Goal: Transaction & Acquisition: Subscribe to service/newsletter

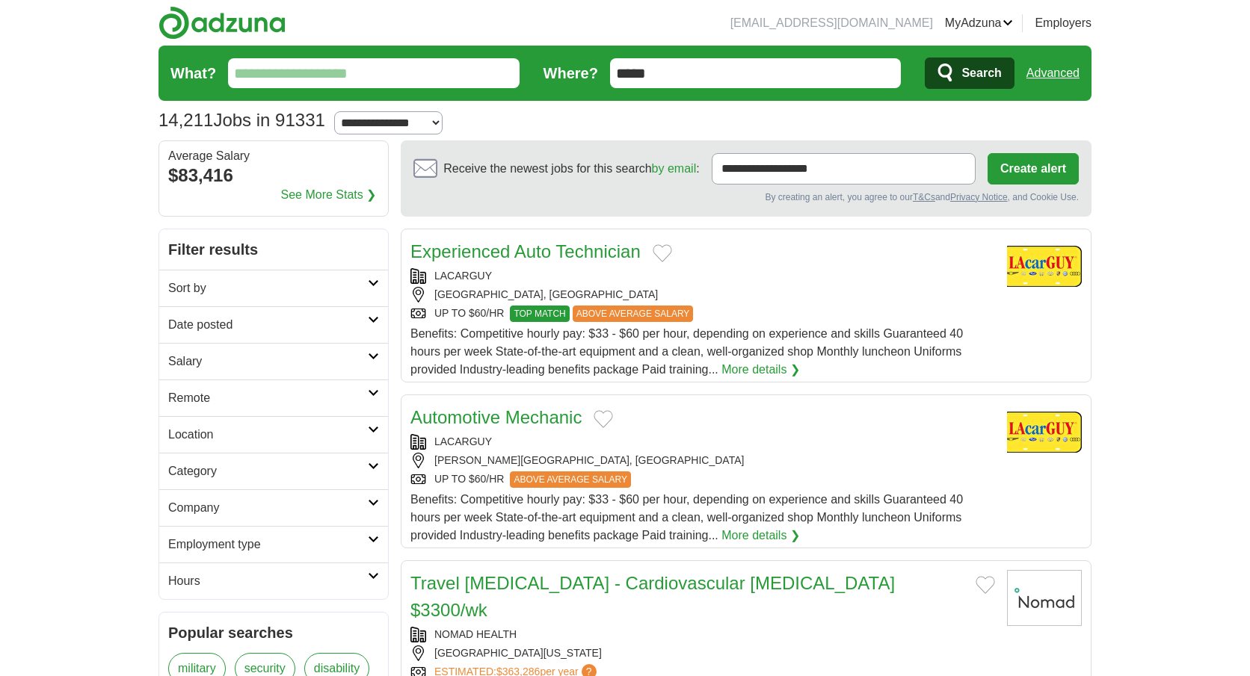
click at [374, 463] on icon at bounding box center [373, 466] width 11 height 7
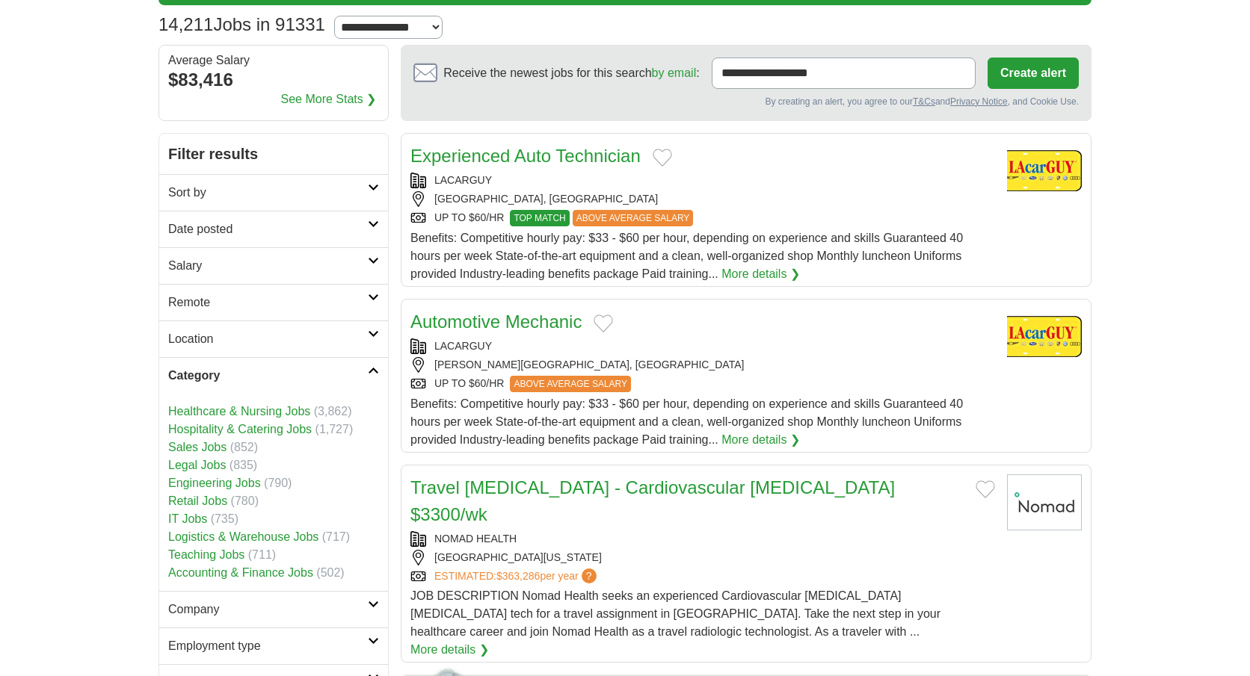
scroll to position [117, 0]
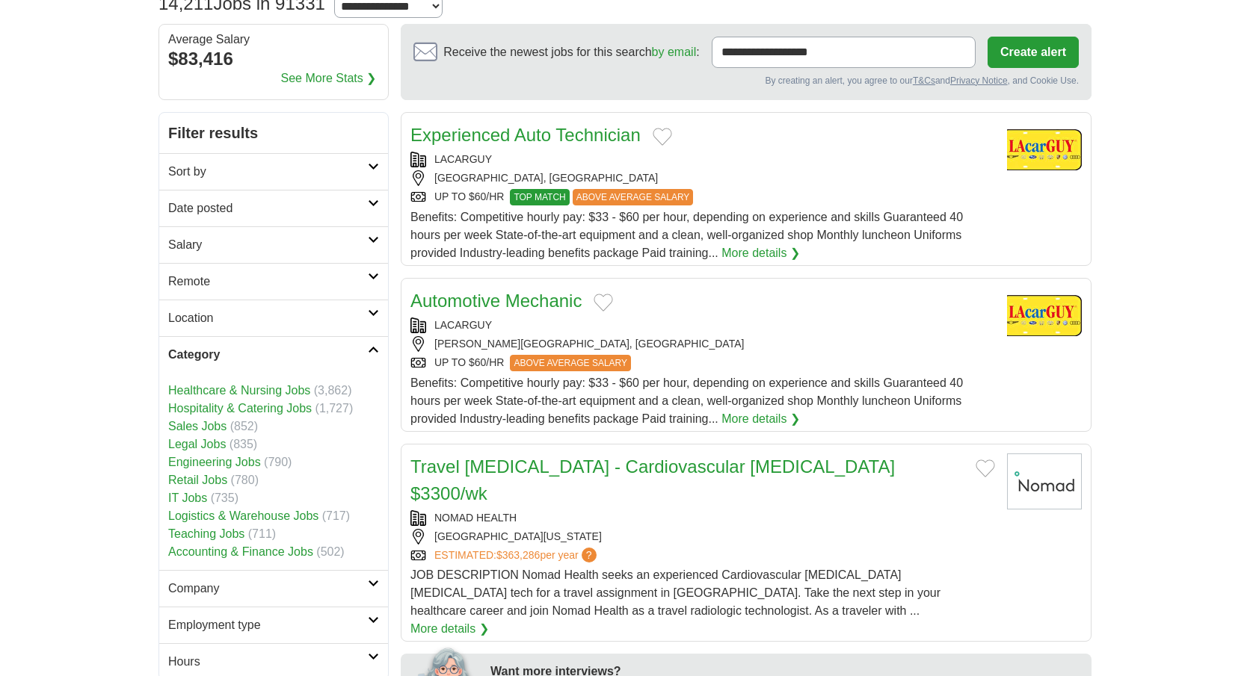
click at [190, 496] on link "IT Jobs" at bounding box center [187, 498] width 39 height 13
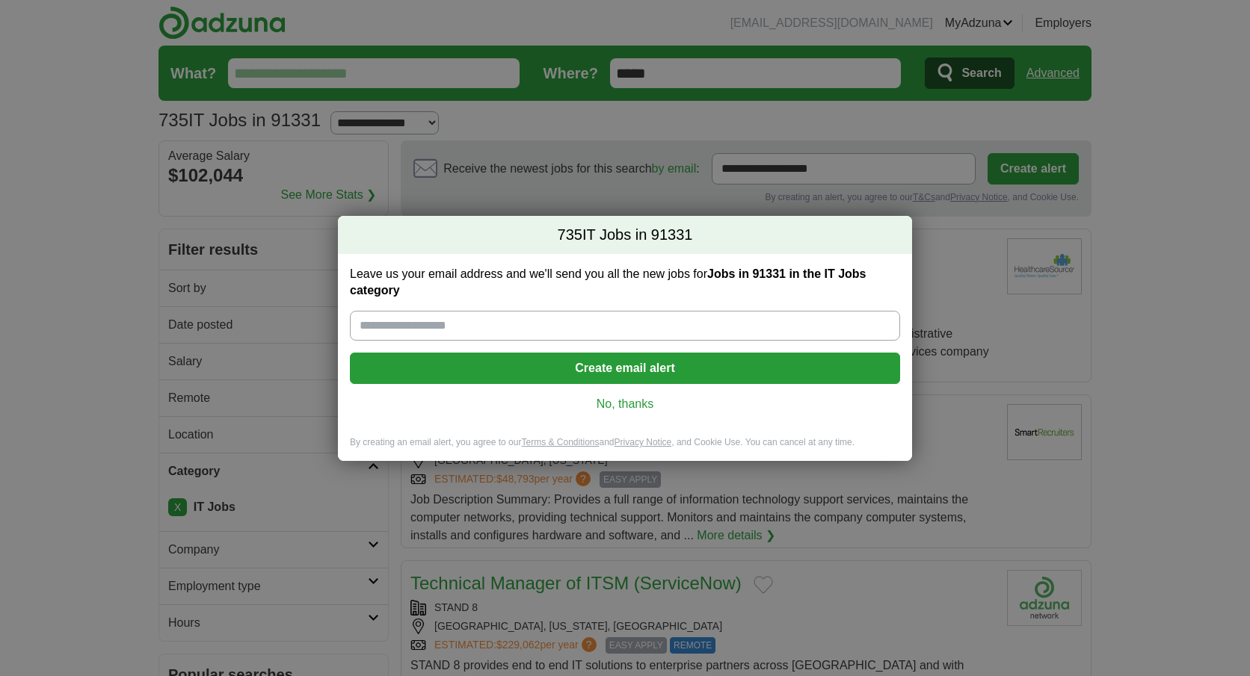
click at [460, 324] on input "Leave us your email address and we'll send you all the new jobs for Jobs in 913…" at bounding box center [625, 326] width 550 height 30
type input "**********"
click at [575, 378] on button "Create email alert" at bounding box center [625, 368] width 550 height 31
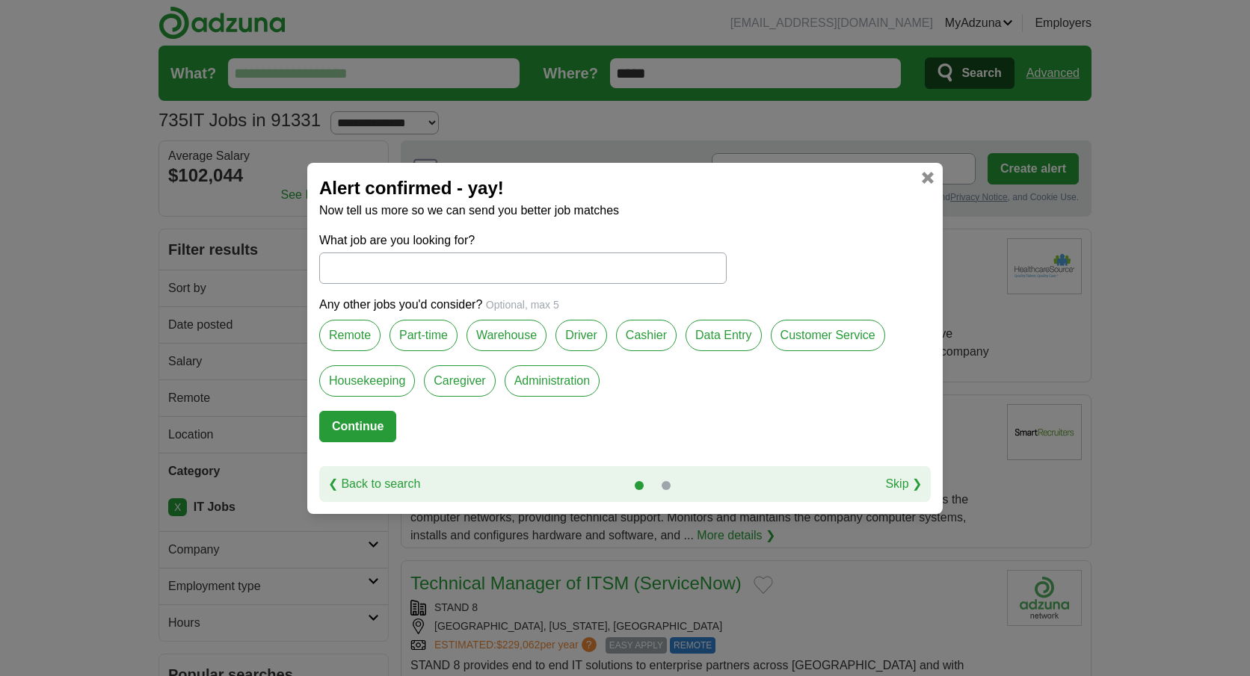
click at [563, 270] on input "What job are you looking for?" at bounding box center [522, 268] width 407 height 31
click at [726, 339] on label "Data Entry" at bounding box center [723, 335] width 76 height 31
click at [815, 332] on label "Customer Service" at bounding box center [828, 335] width 114 height 31
click at [556, 380] on label "Administration" at bounding box center [551, 380] width 95 height 31
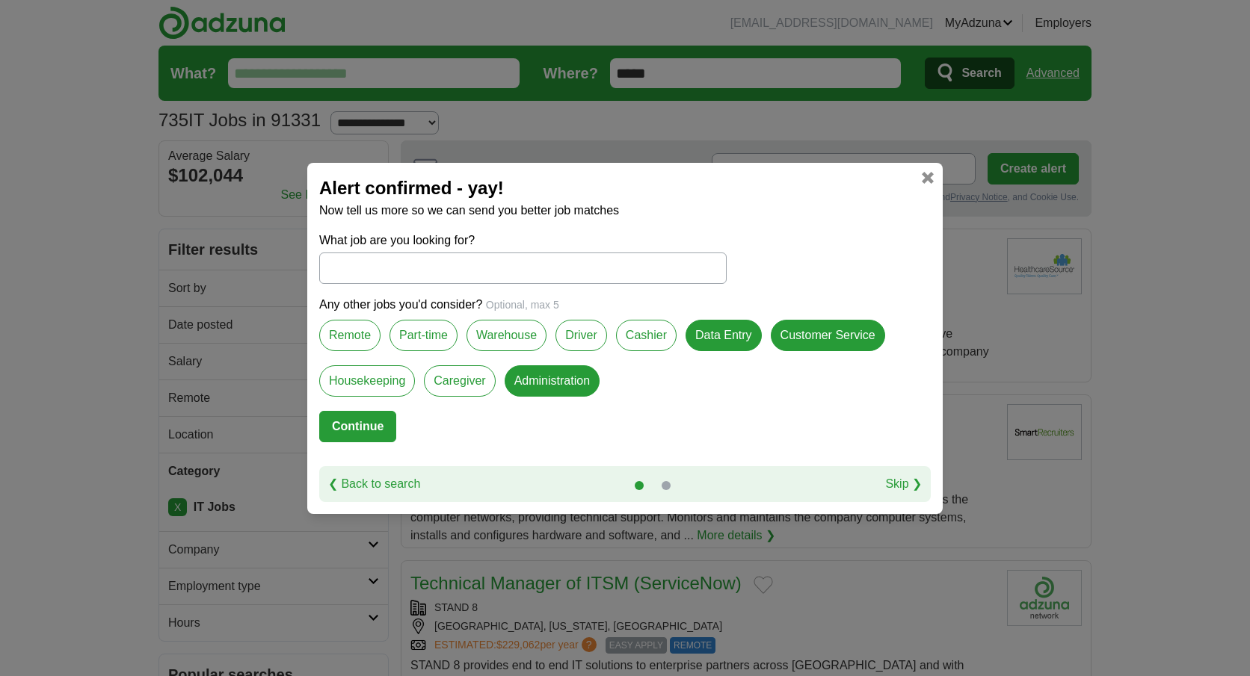
click at [390, 275] on input "What job are you looking for?" at bounding box center [522, 268] width 407 height 31
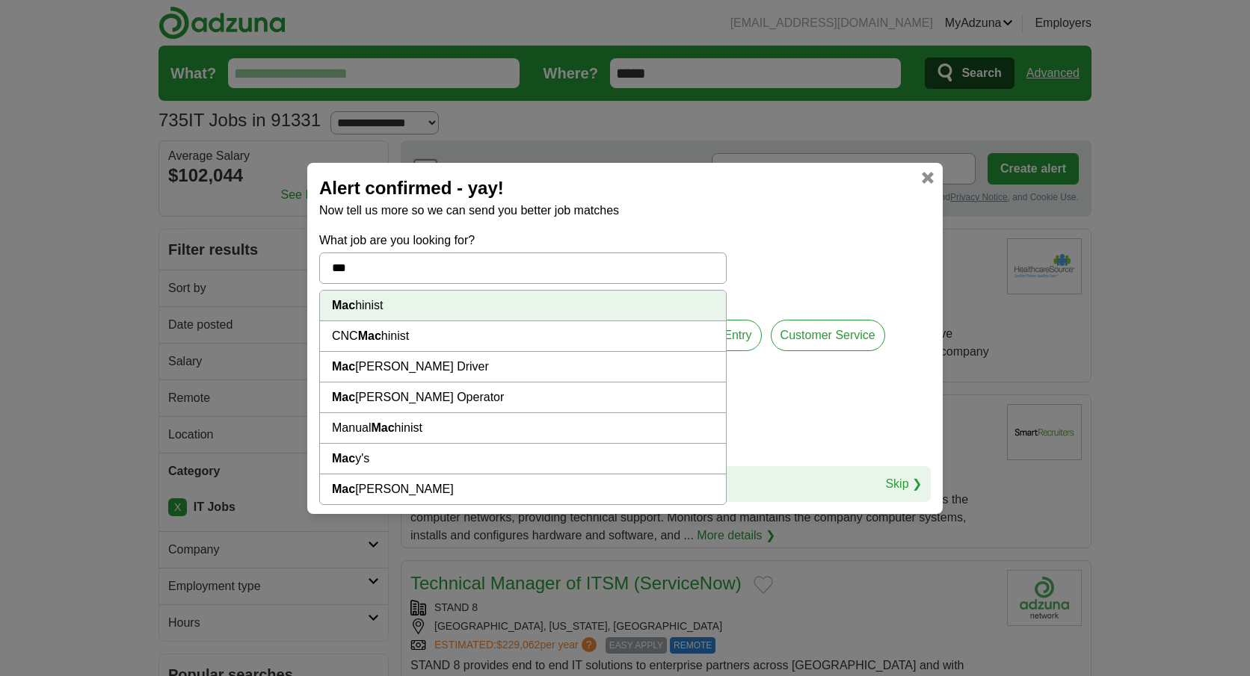
drag, startPoint x: 404, startPoint y: 274, endPoint x: 274, endPoint y: 271, distance: 129.3
click at [274, 271] on div "Alert confirmed - yay! Now tell us more so we can send you better job matches W…" at bounding box center [625, 338] width 1250 height 676
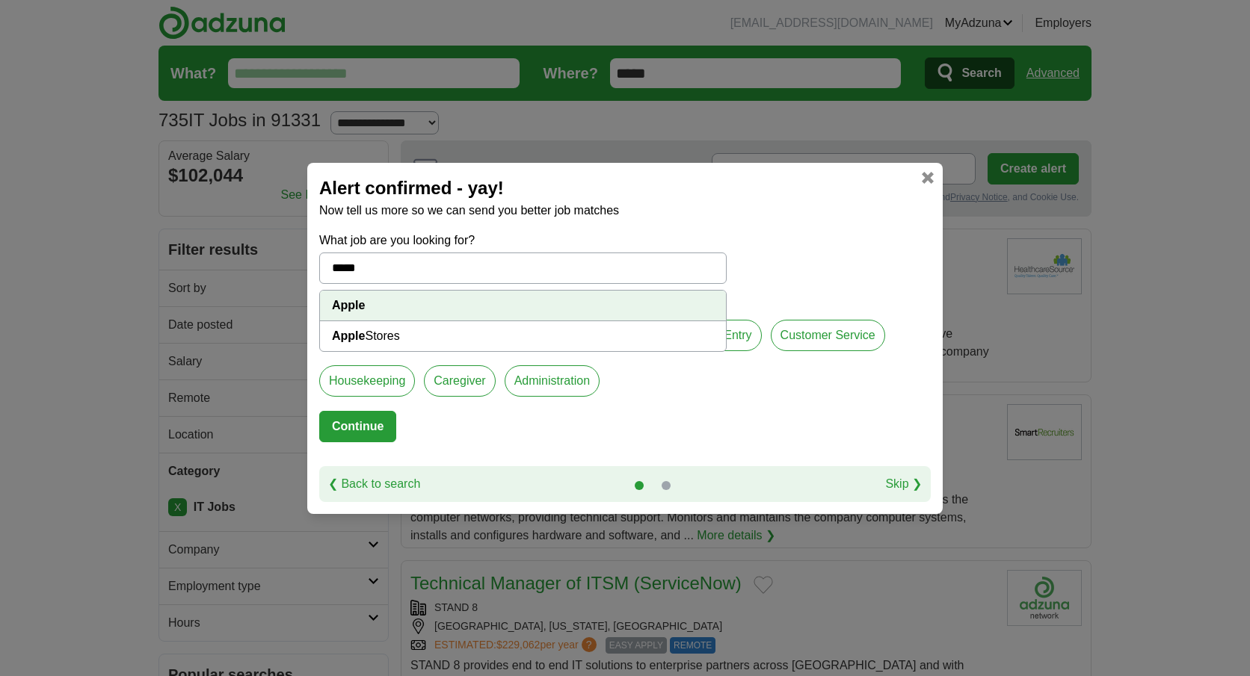
click at [342, 303] on strong "Apple" at bounding box center [348, 305] width 33 height 13
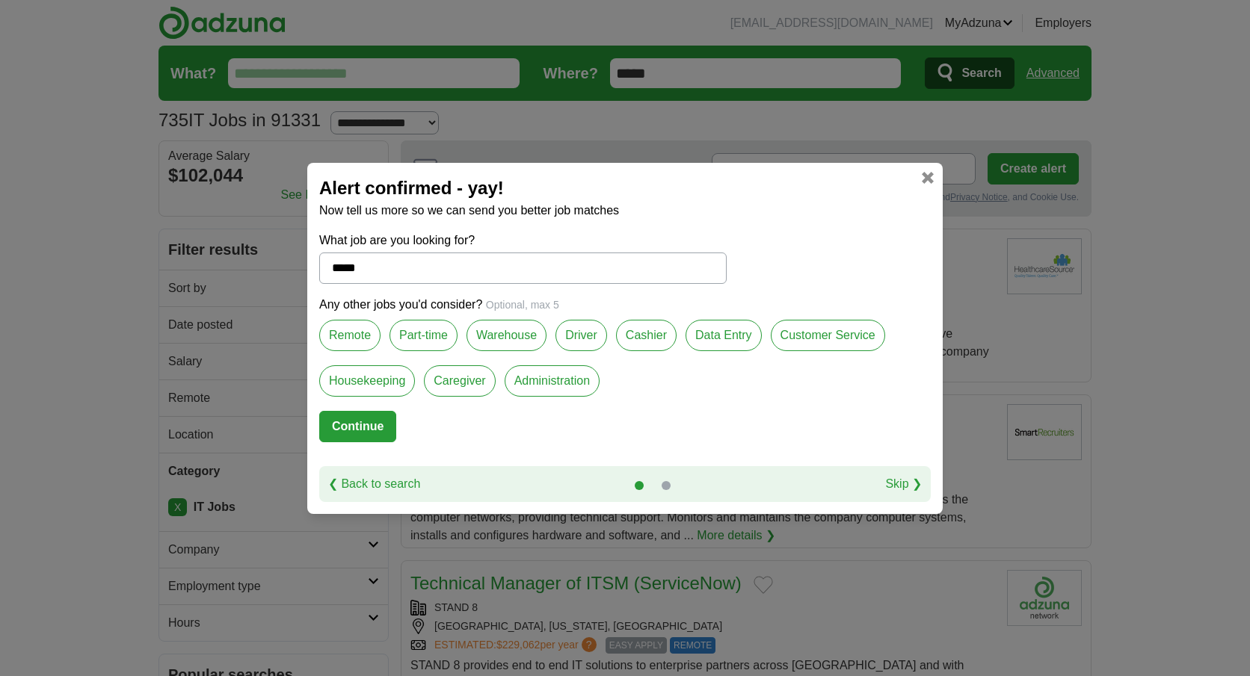
click at [405, 265] on input "*****" at bounding box center [522, 268] width 407 height 31
drag, startPoint x: 405, startPoint y: 268, endPoint x: 309, endPoint y: 274, distance: 96.6
click at [309, 274] on div "Alert confirmed - yay! Now tell us more so we can send you better job matches W…" at bounding box center [624, 338] width 635 height 351
click at [930, 184] on h2 "Alert confirmed - yay!" at bounding box center [624, 188] width 611 height 27
click at [715, 327] on label "Data Entry" at bounding box center [723, 335] width 76 height 31
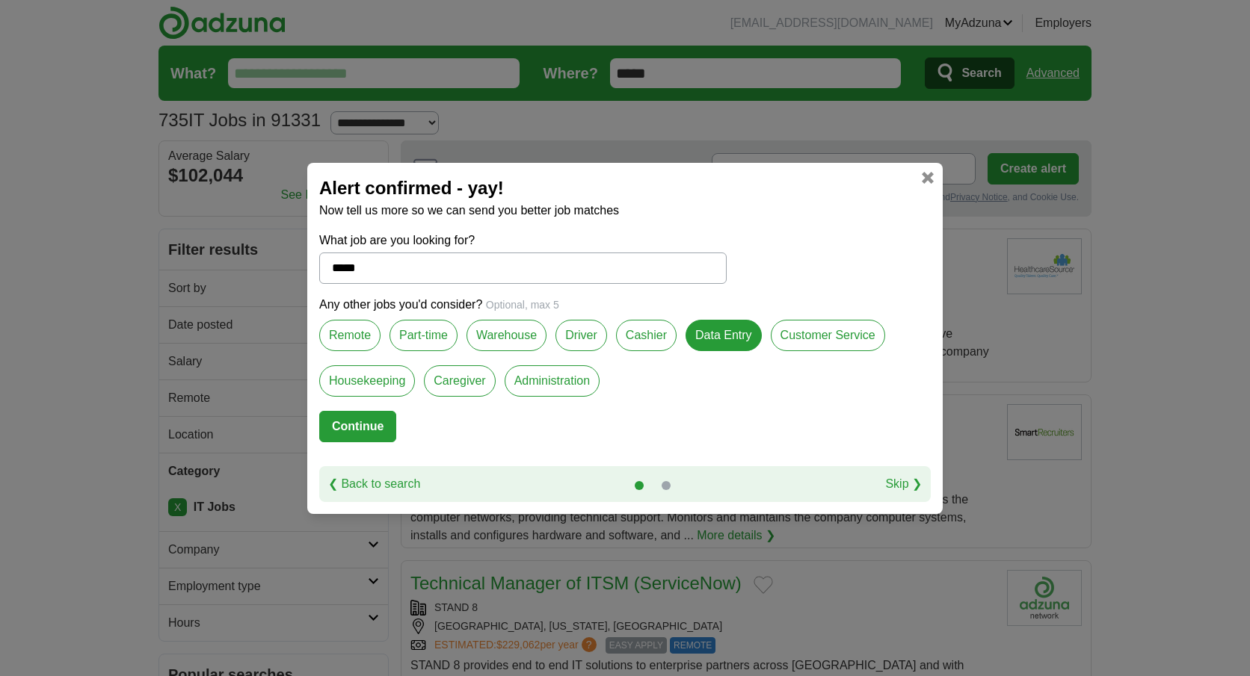
click at [586, 265] on input "*****" at bounding box center [522, 268] width 407 height 31
drag, startPoint x: 586, startPoint y: 265, endPoint x: 270, endPoint y: 238, distance: 317.2
click at [270, 238] on div "Alert confirmed - yay! Now tell us more so we can send you better job matches W…" at bounding box center [625, 338] width 1250 height 676
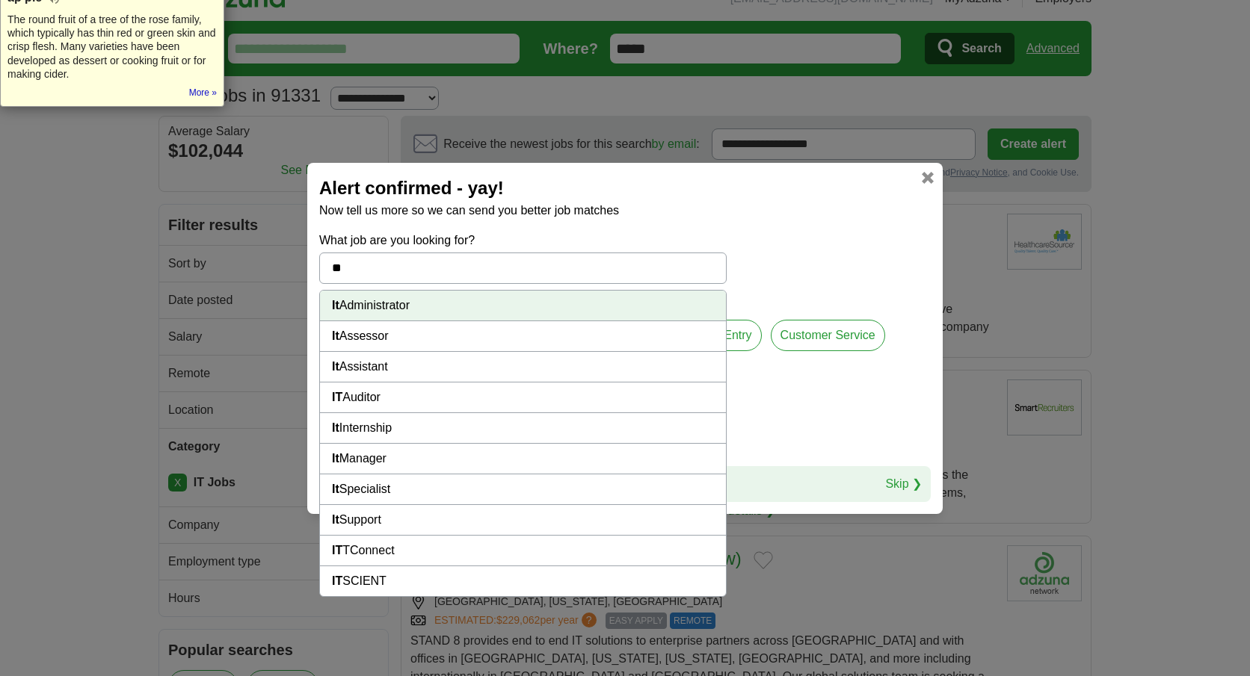
scroll to position [34, 0]
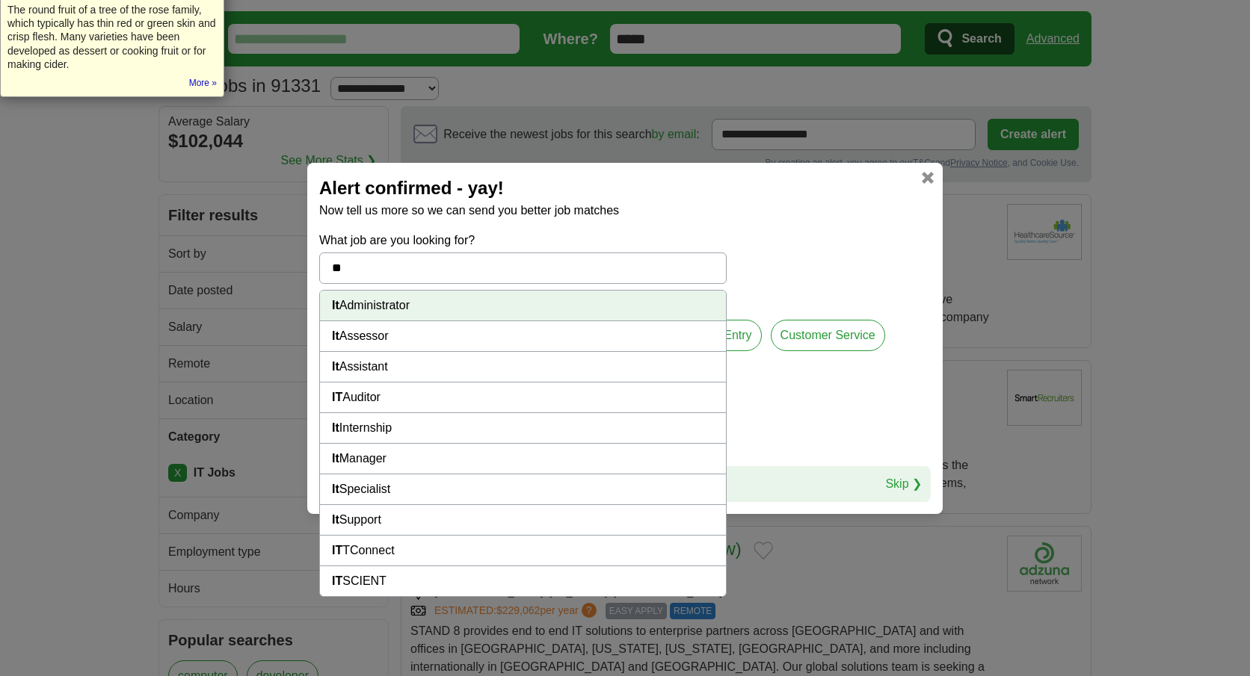
click at [372, 496] on li "It Specialist" at bounding box center [523, 490] width 406 height 31
type input "**********"
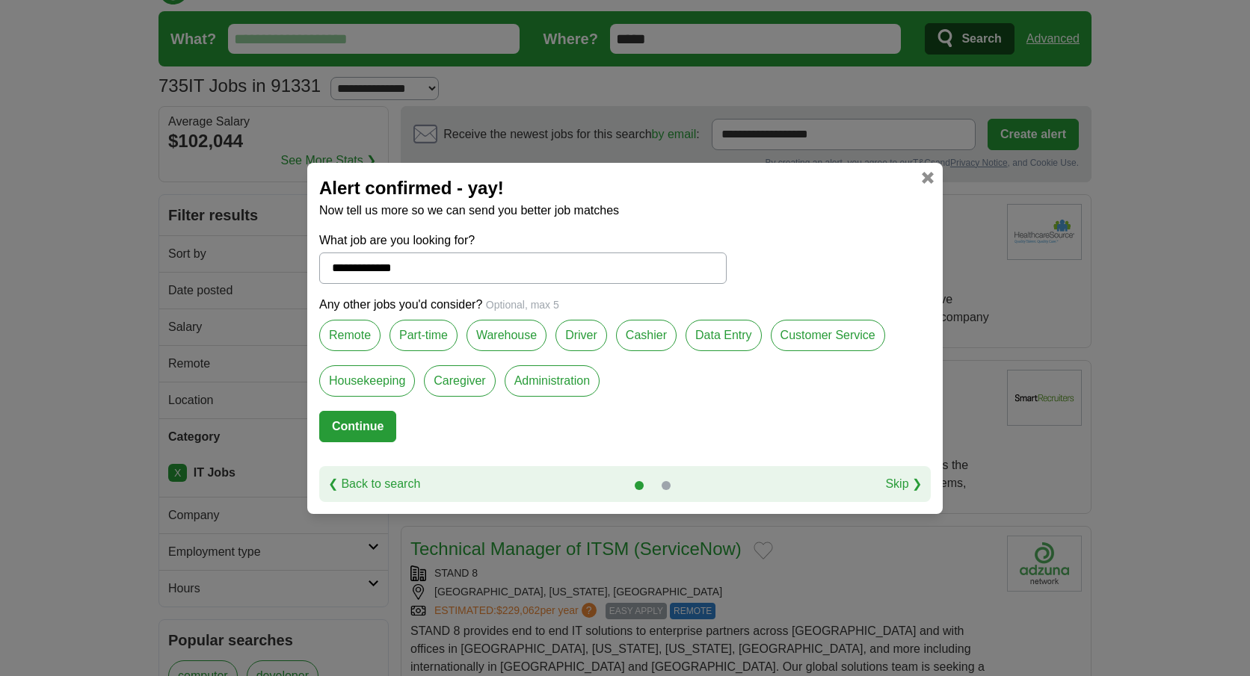
click at [724, 340] on label "Data Entry" at bounding box center [723, 335] width 76 height 31
click at [812, 341] on label "Customer Service" at bounding box center [828, 335] width 114 height 31
click at [550, 386] on label "Administration" at bounding box center [551, 380] width 95 height 31
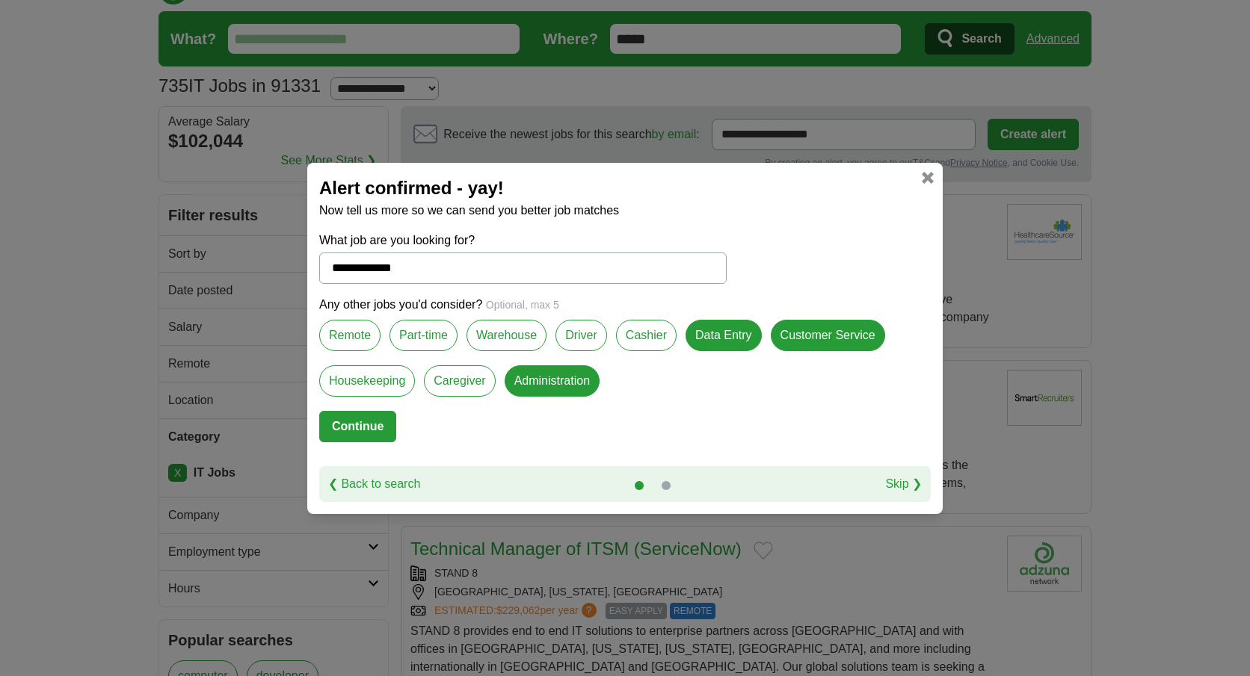
click at [512, 330] on label "Warehouse" at bounding box center [506, 335] width 80 height 31
click at [344, 340] on label "Remote" at bounding box center [349, 335] width 61 height 31
click at [426, 339] on label "Part-time" at bounding box center [423, 335] width 68 height 31
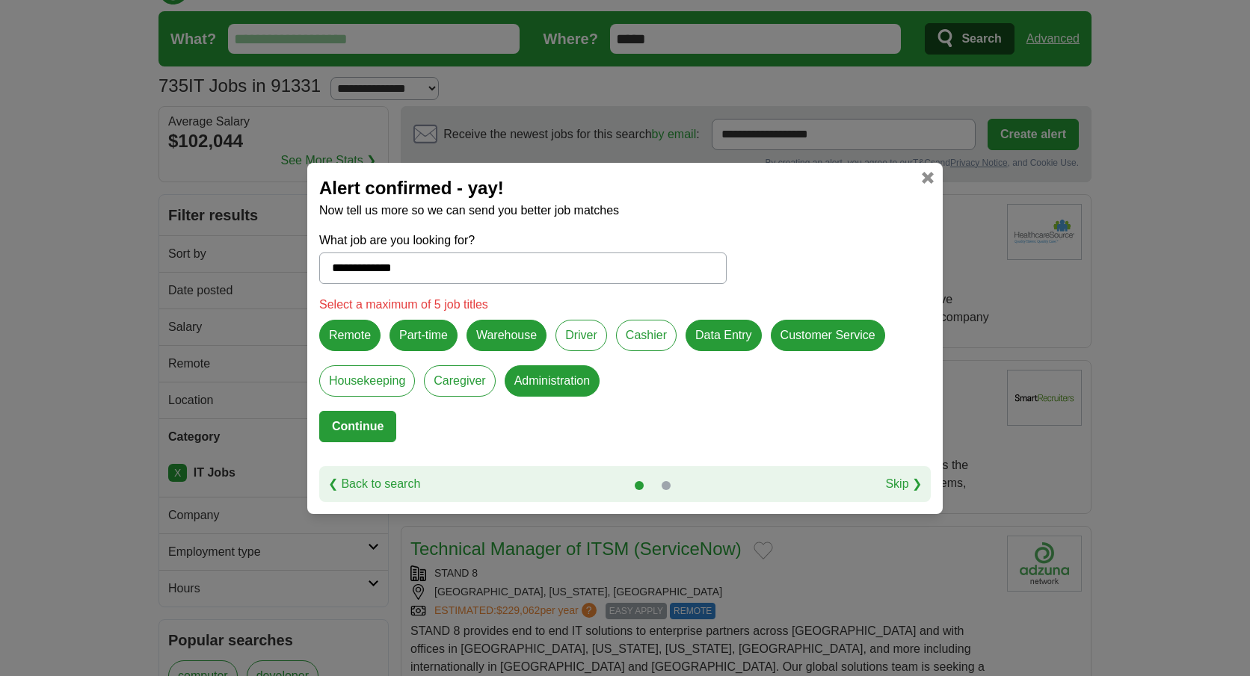
click at [426, 339] on label "Part-time" at bounding box center [423, 335] width 68 height 31
click at [351, 428] on button "Continue" at bounding box center [357, 426] width 77 height 31
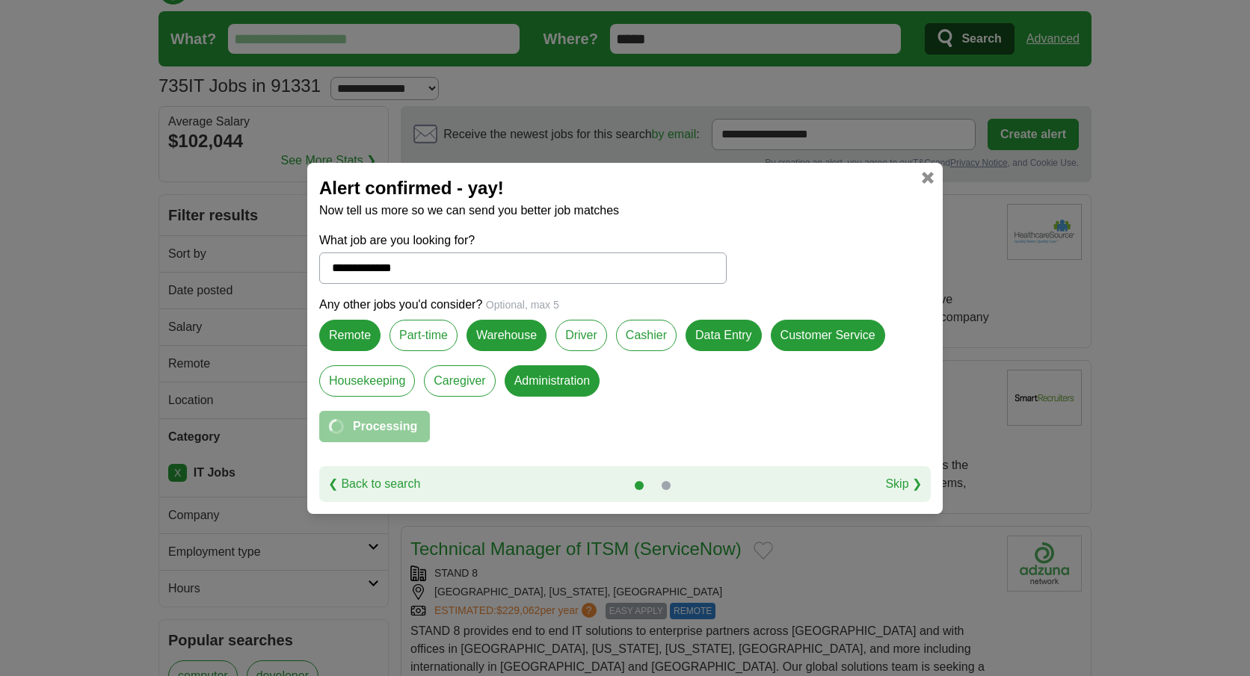
select select "**"
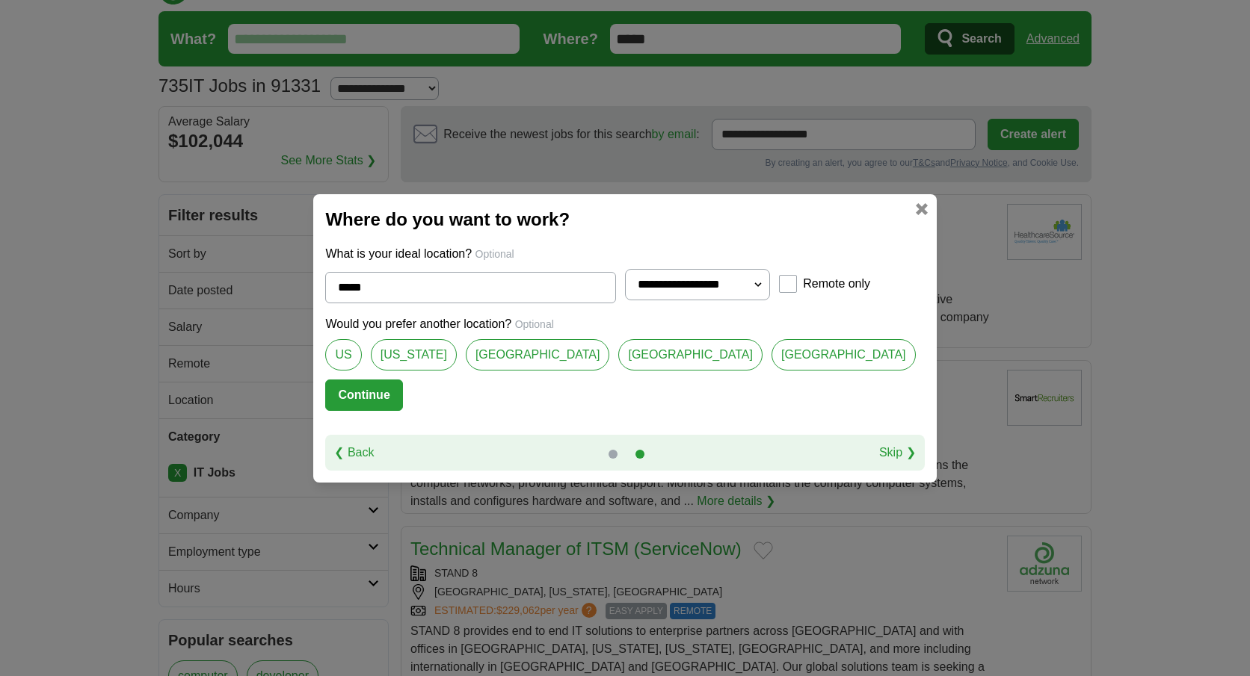
click at [402, 404] on button "Continue" at bounding box center [363, 395] width 77 height 31
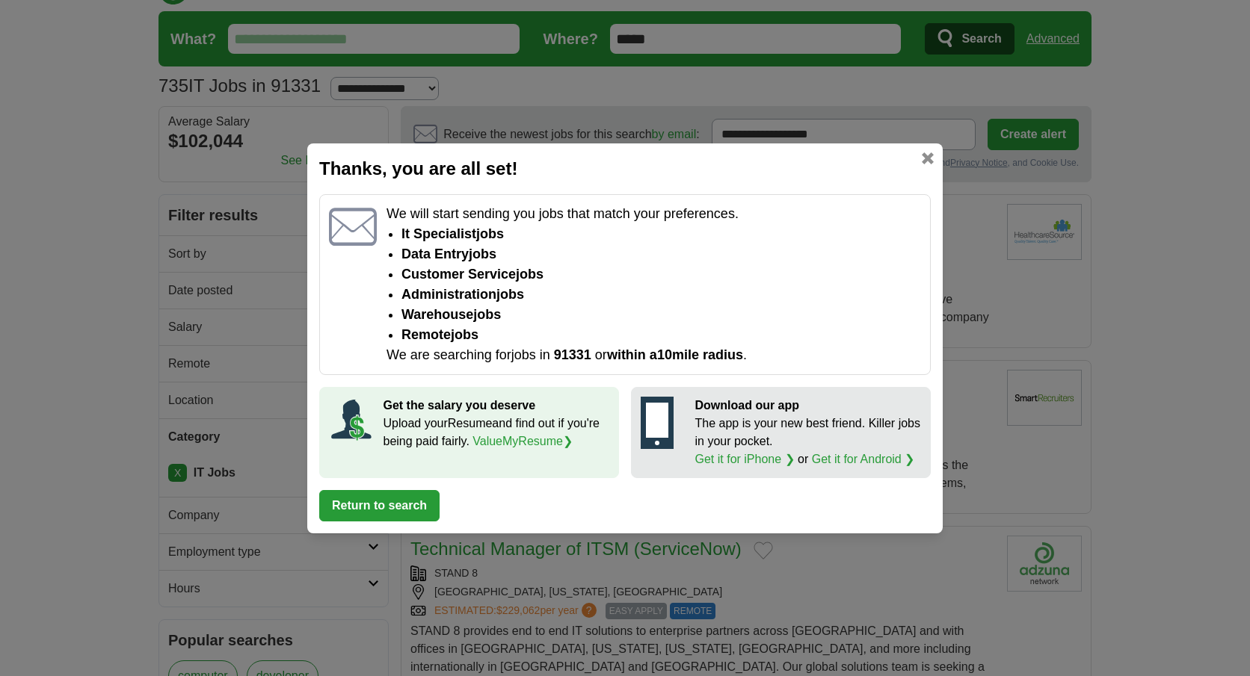
click at [405, 505] on button "Return to search" at bounding box center [379, 505] width 120 height 31
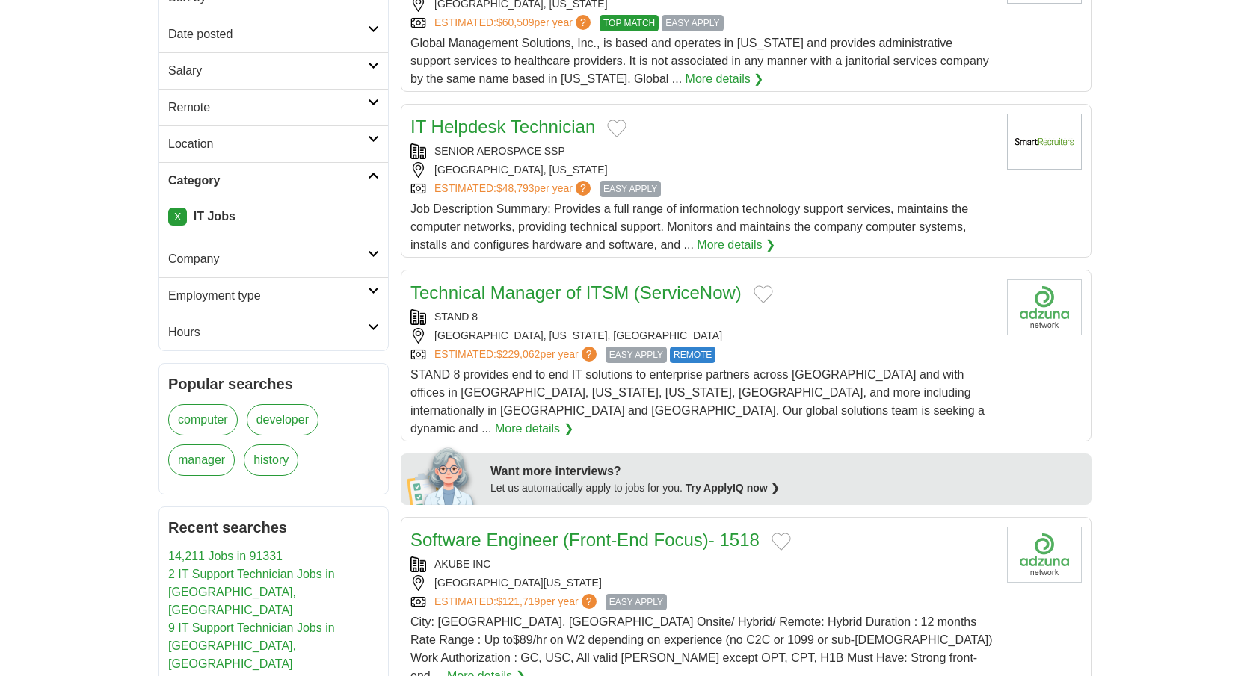
scroll to position [126, 0]
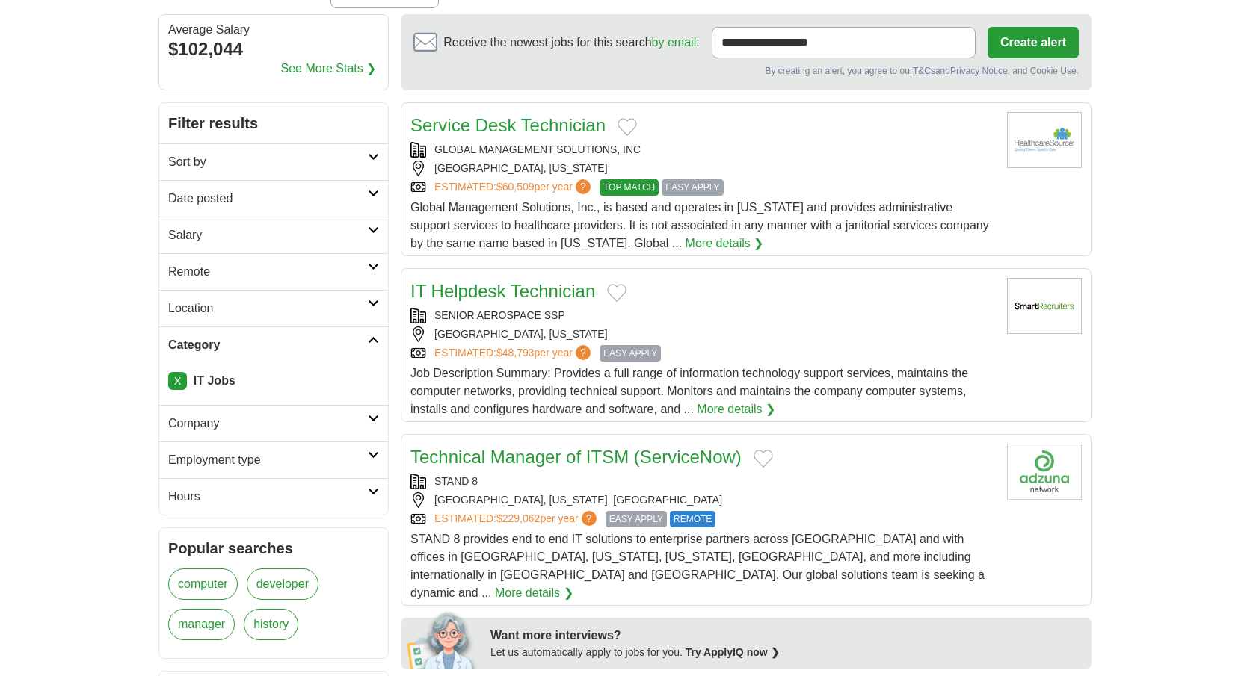
click at [514, 454] on link "Technical Manager of ITSM (ServiceNow)" at bounding box center [575, 457] width 331 height 20
click at [760, 452] on button "Add to favorite jobs" at bounding box center [762, 459] width 19 height 18
click at [612, 292] on button "Add to favorite jobs" at bounding box center [616, 293] width 19 height 18
click at [623, 123] on button "Add to favorite jobs" at bounding box center [626, 127] width 19 height 18
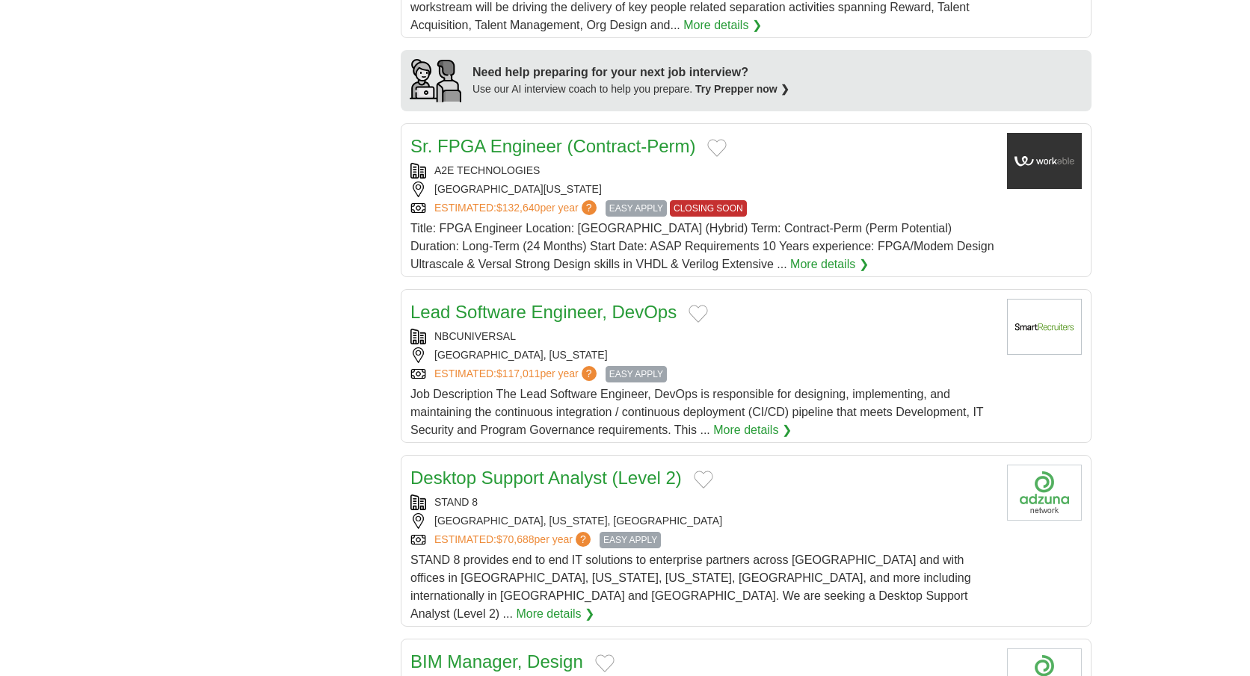
scroll to position [1291, 0]
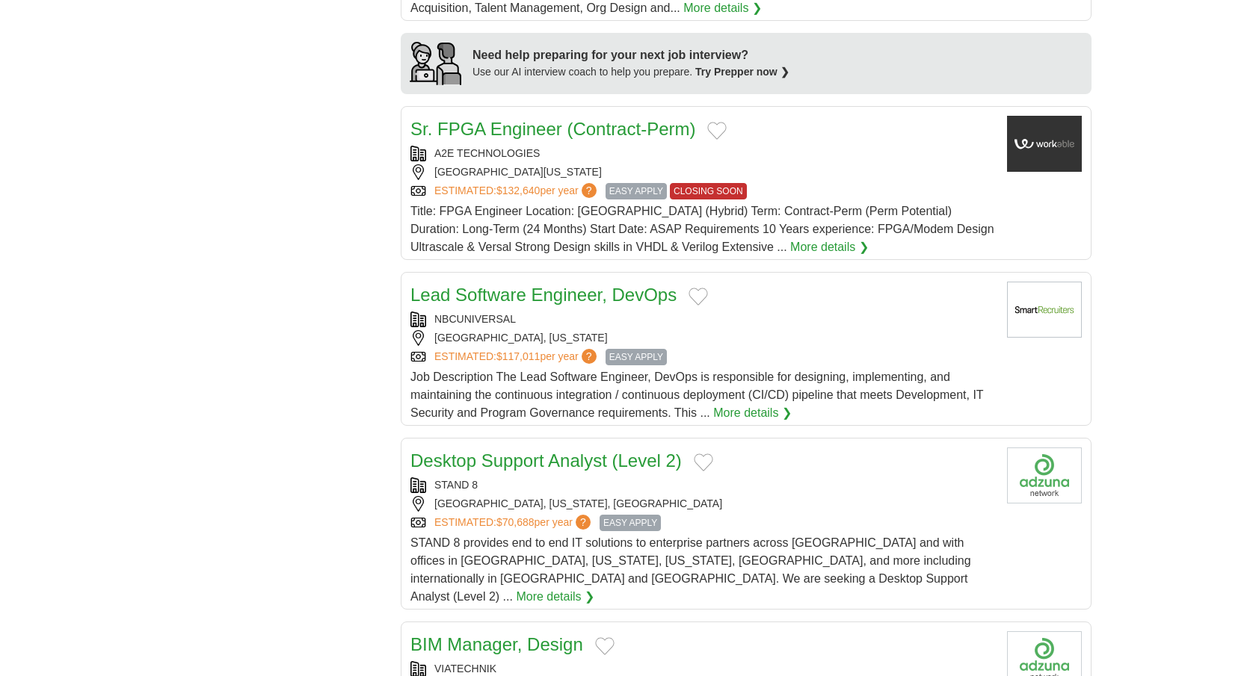
click at [698, 454] on button "Add to favorite jobs" at bounding box center [703, 463] width 19 height 18
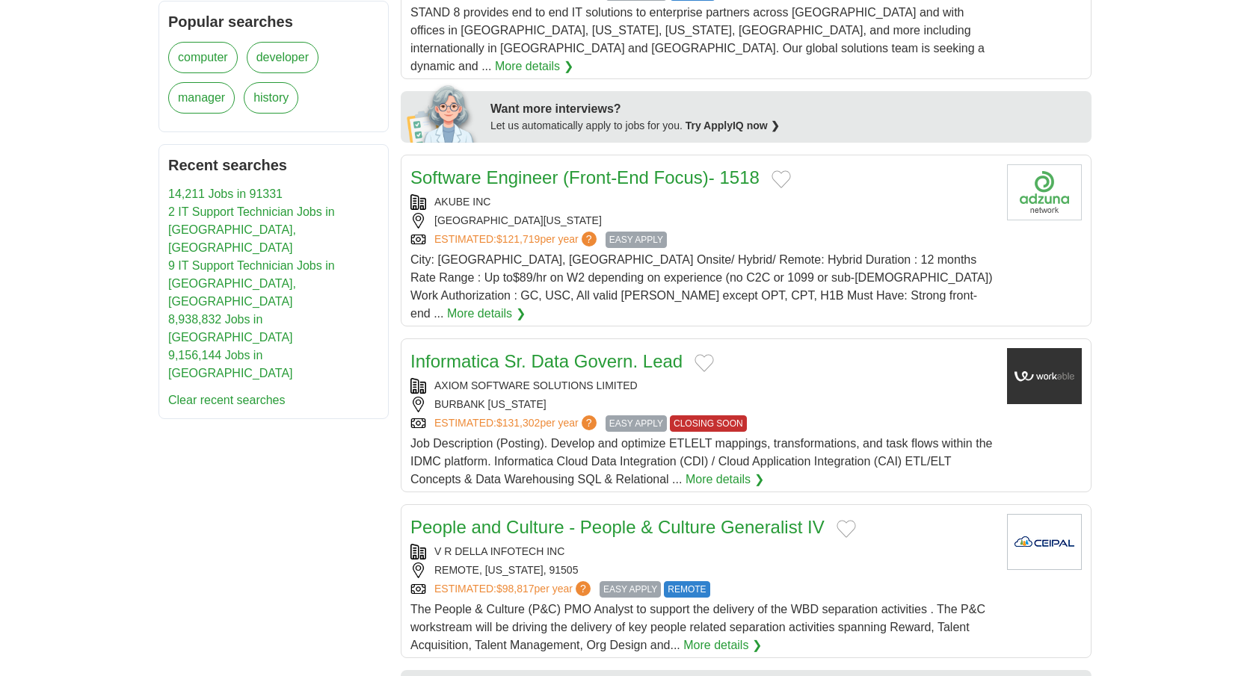
scroll to position [652, 0]
click at [753, 518] on link "People and Culture - People & Culture Generalist IV" at bounding box center [617, 528] width 414 height 20
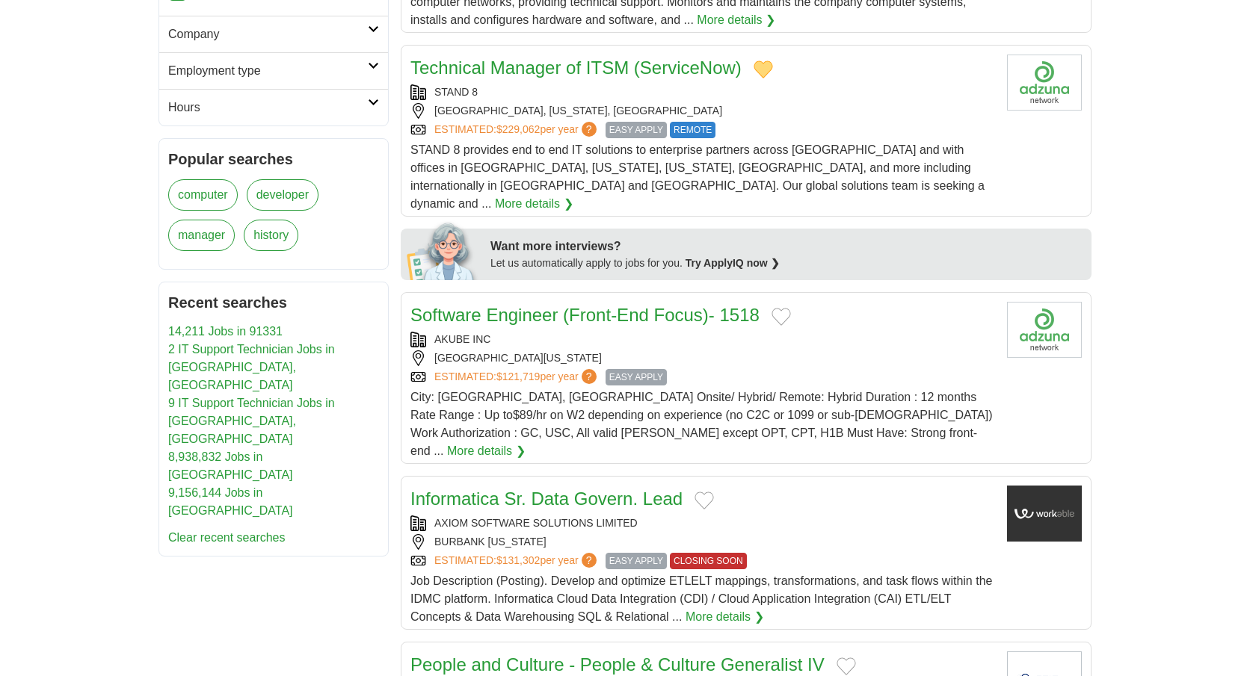
scroll to position [525, 0]
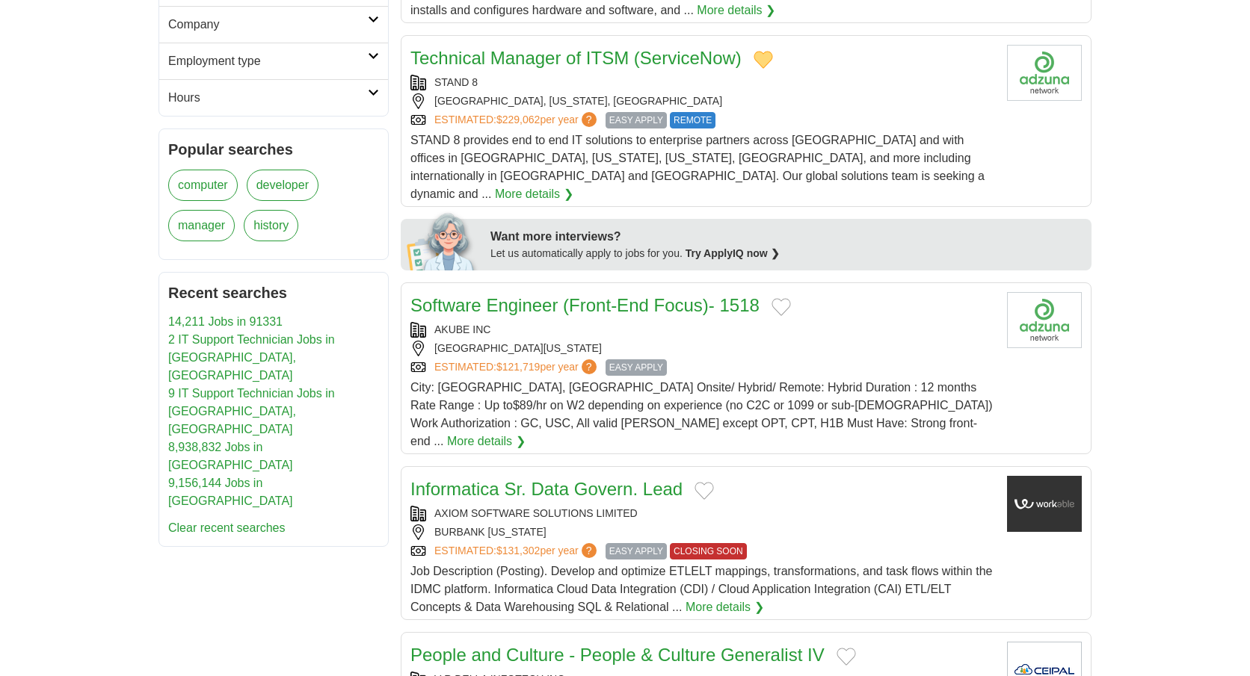
click at [706, 482] on button "Add to favorite jobs" at bounding box center [703, 491] width 19 height 18
click at [803, 506] on div "AXIOM SOFTWARE SOLUTIONS LIMITED" at bounding box center [702, 514] width 584 height 16
